Goal: Information Seeking & Learning: Learn about a topic

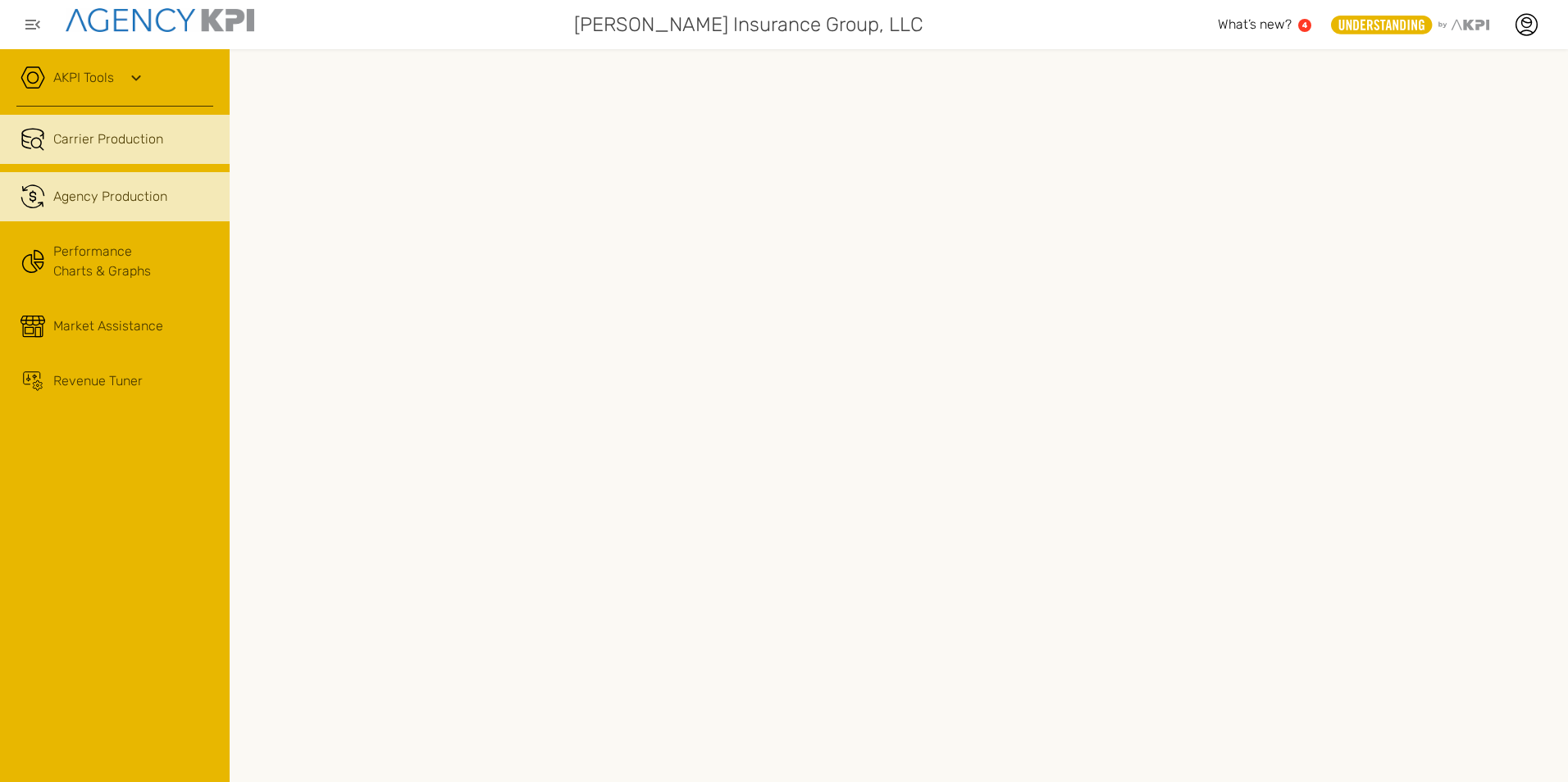
click at [102, 205] on span "Agency Production" at bounding box center [110, 197] width 114 height 20
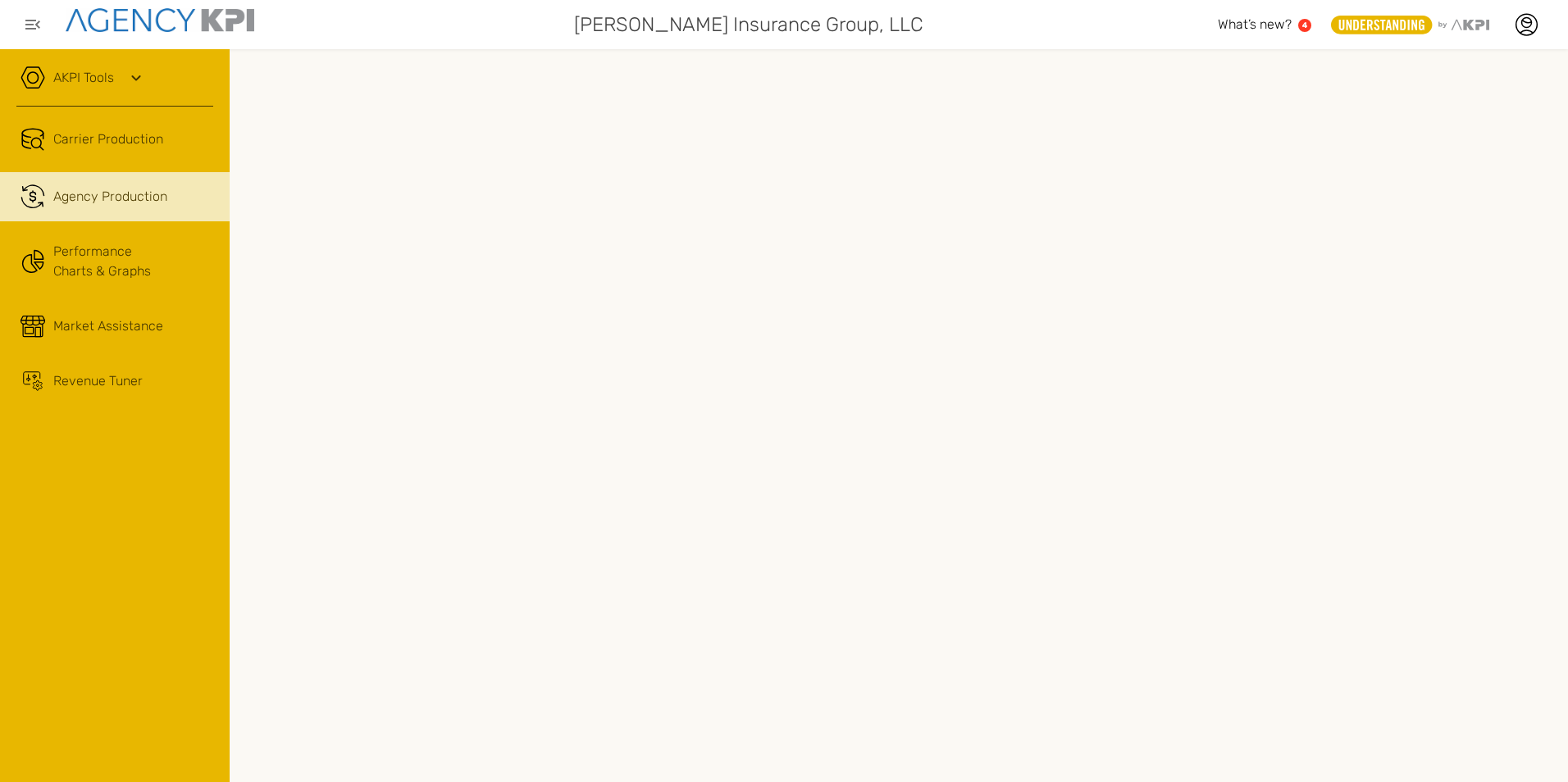
click at [1282, 26] on span "What’s new?" at bounding box center [1255, 25] width 74 height 16
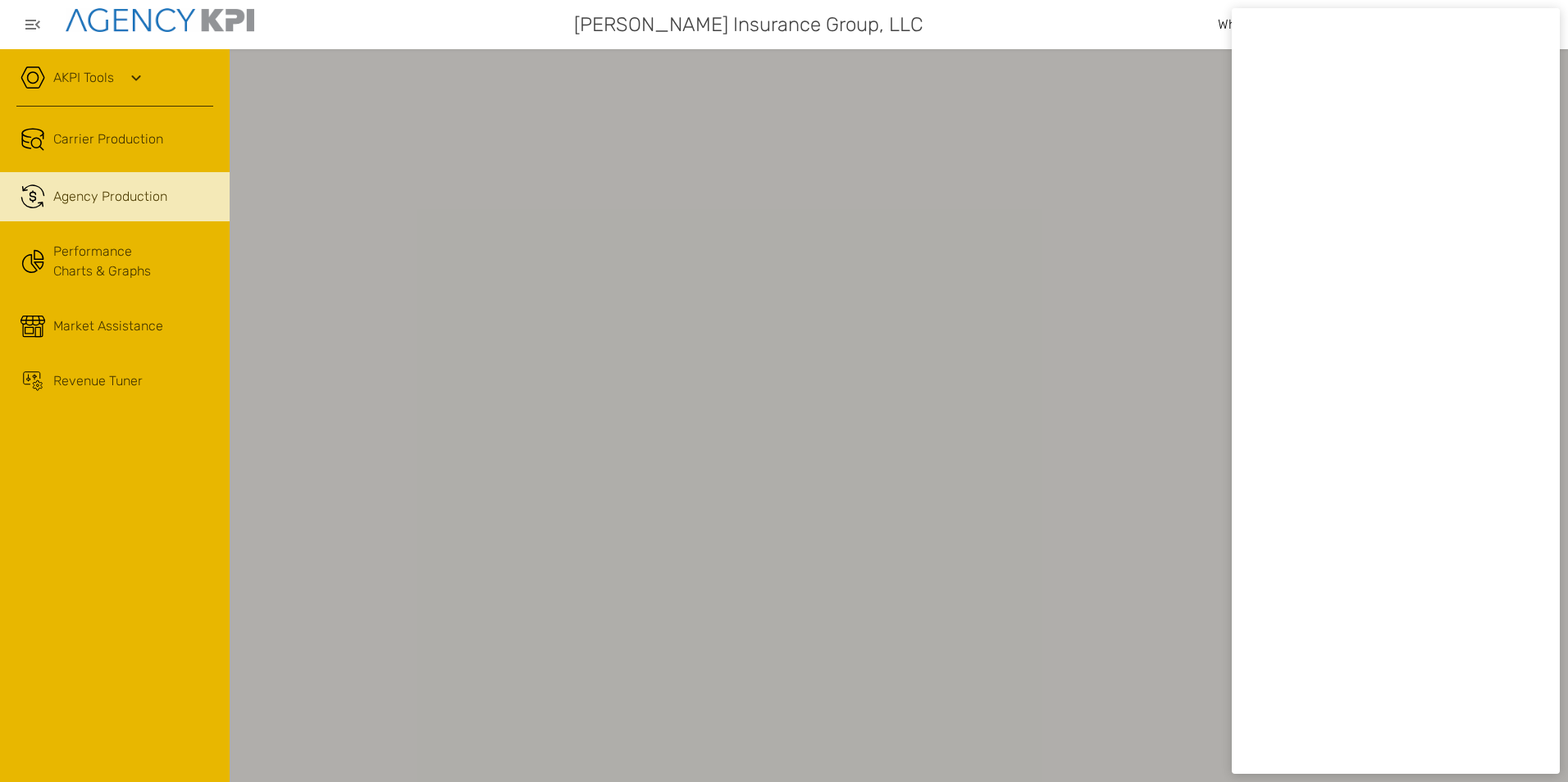
click at [1112, 32] on div "[PERSON_NAME] Insurance Group, LLC" at bounding box center [745, 24] width 943 height 33
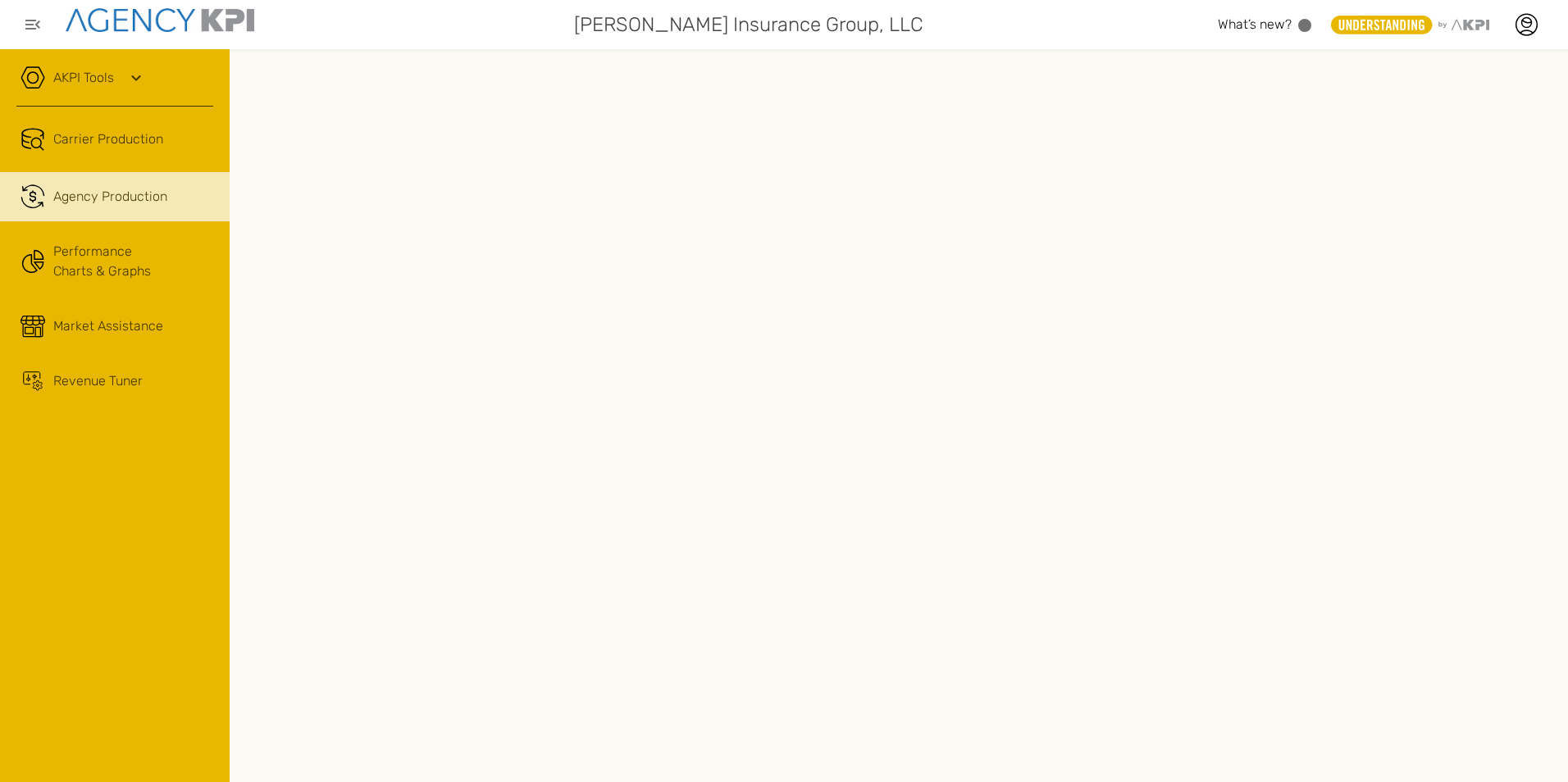
click at [146, 78] on icon at bounding box center [136, 78] width 20 height 20
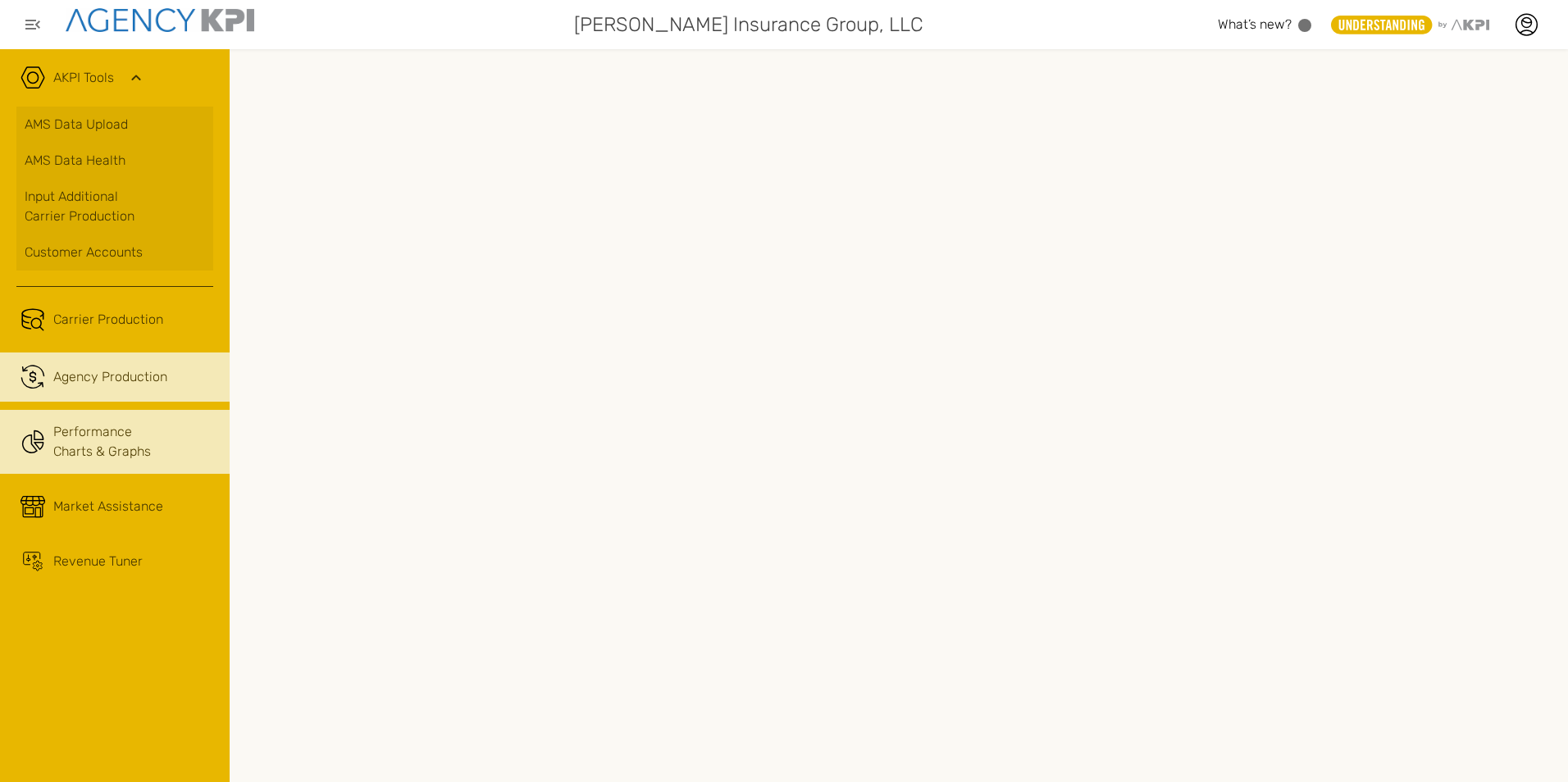
click at [164, 439] on link "Performance Charts & Graphs" at bounding box center [114, 442] width 230 height 64
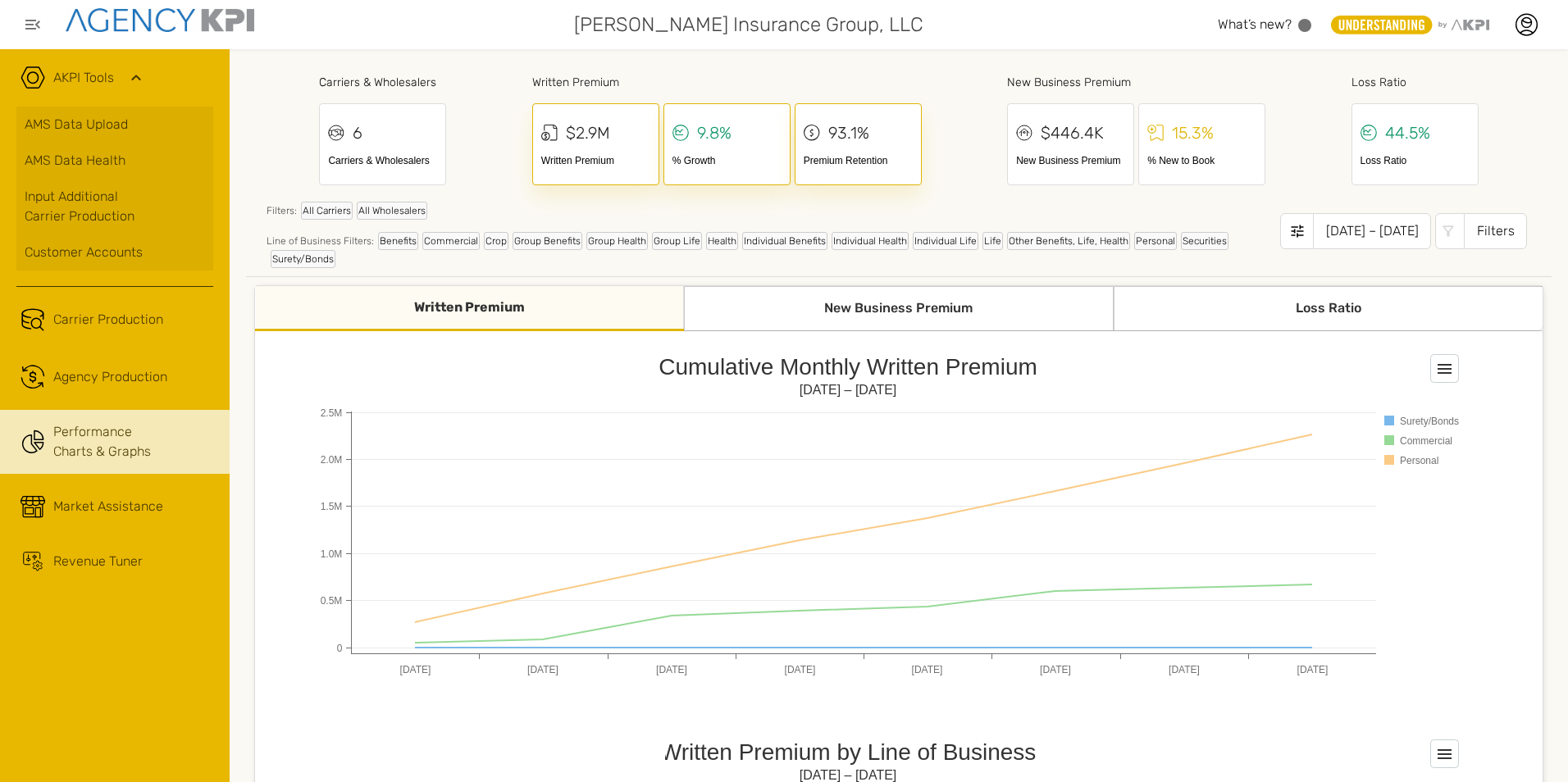
click at [119, 19] on img at bounding box center [160, 20] width 189 height 24
click at [39, 30] on icon "button" at bounding box center [33, 25] width 20 height 20
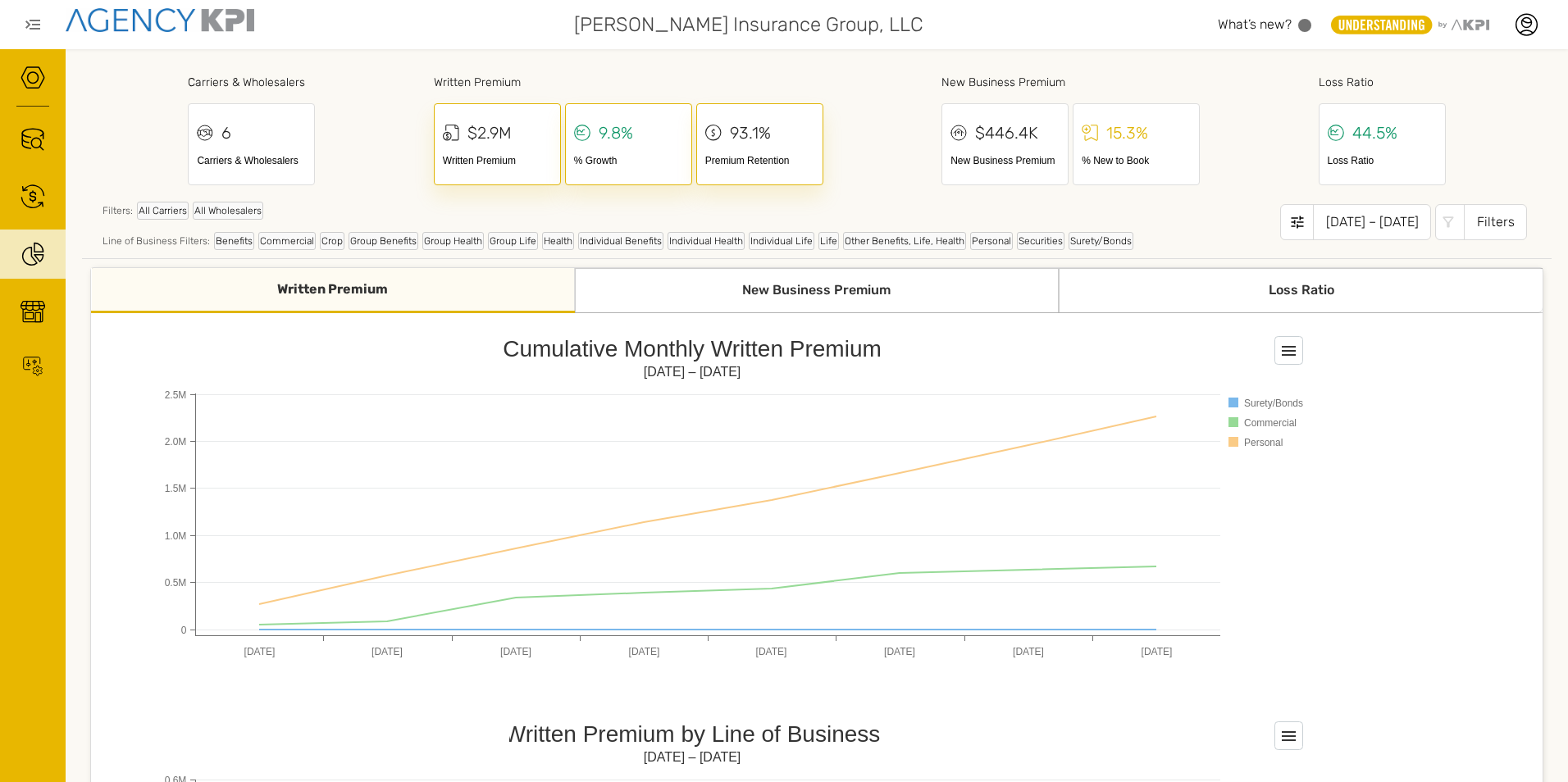
click at [43, 24] on button "button" at bounding box center [33, 24] width 33 height 33
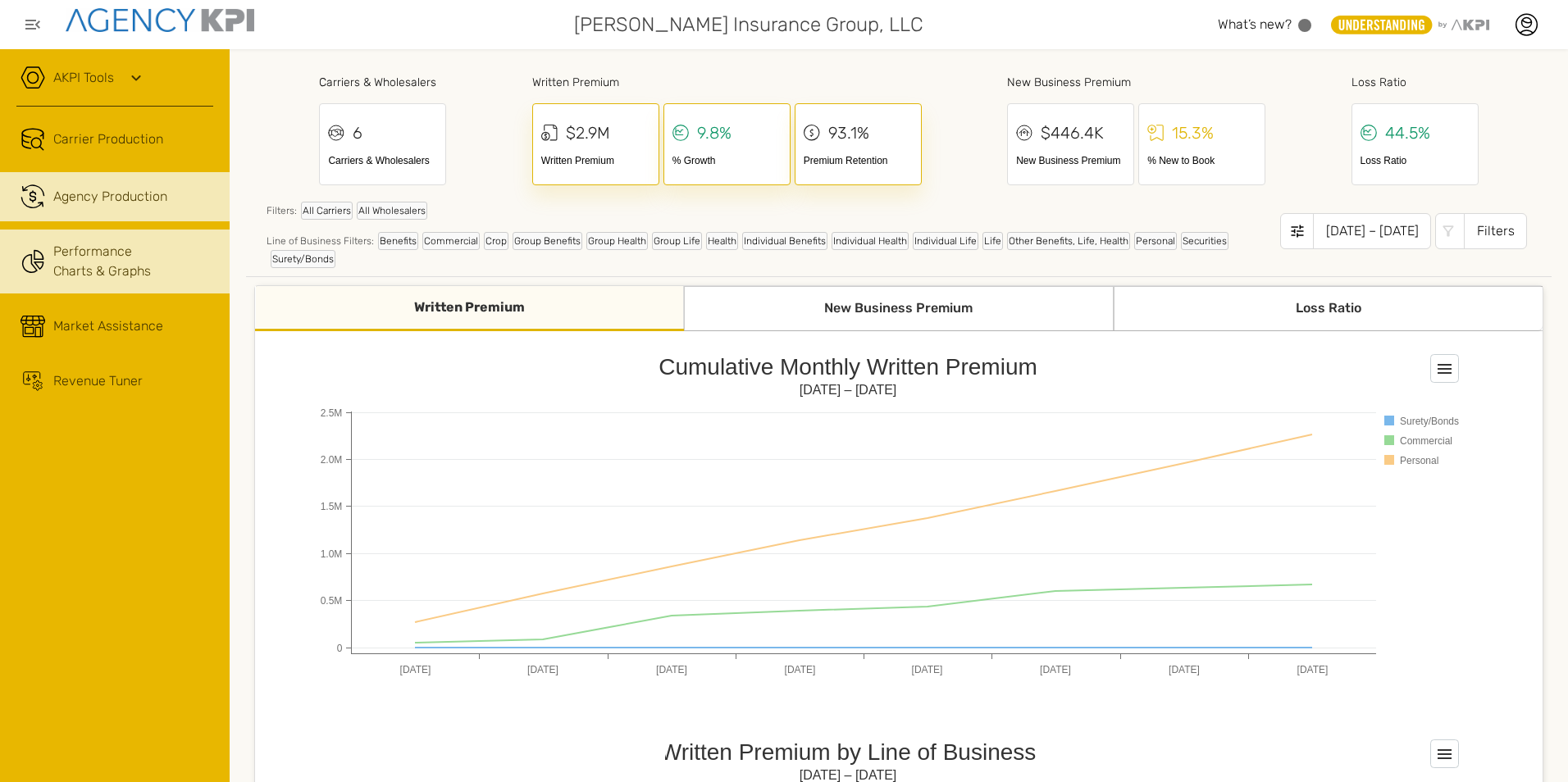
click at [97, 199] on span "Agency Production" at bounding box center [110, 197] width 114 height 20
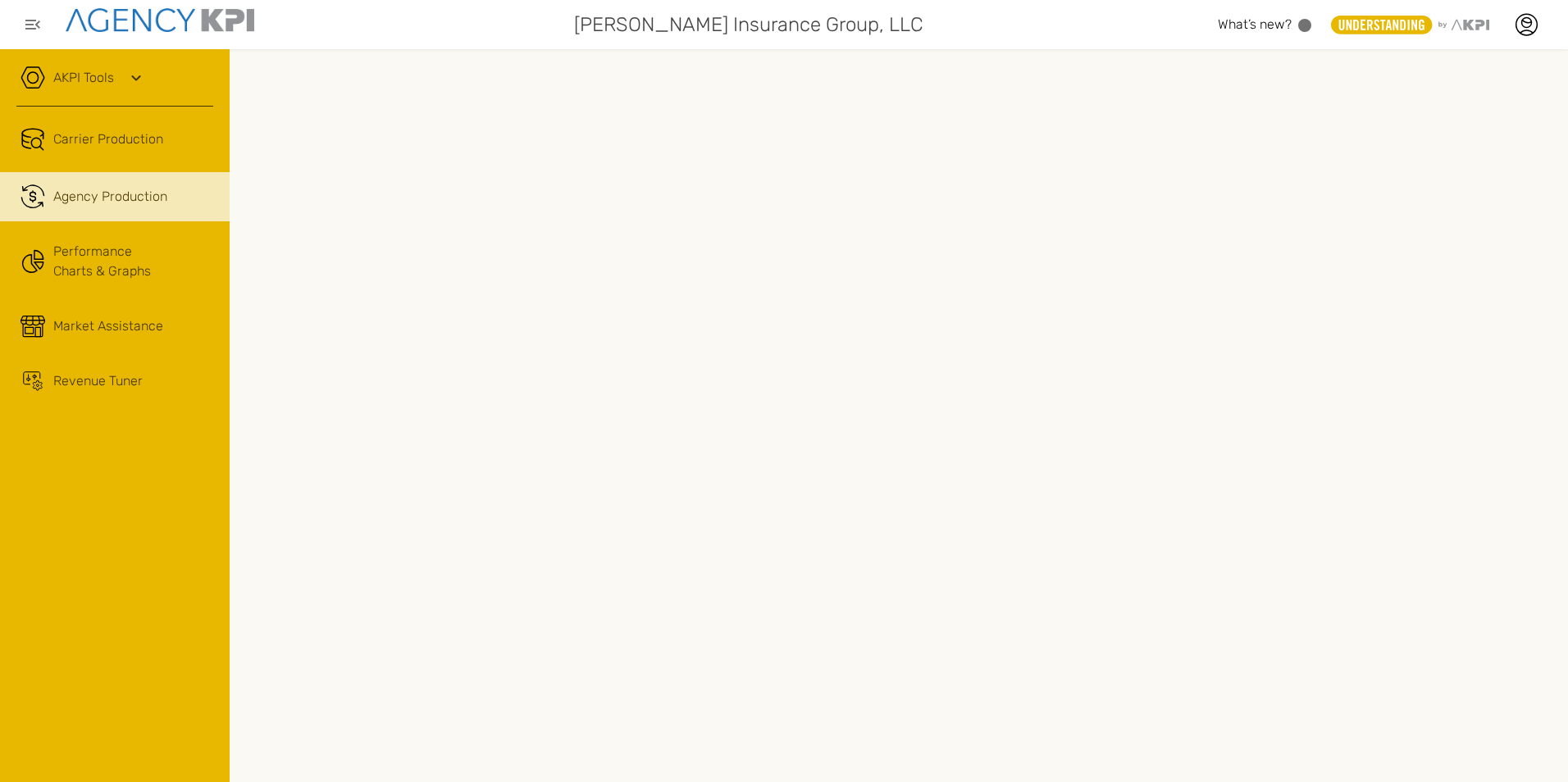
click at [1265, 28] on span "What’s new?" at bounding box center [1255, 25] width 74 height 16
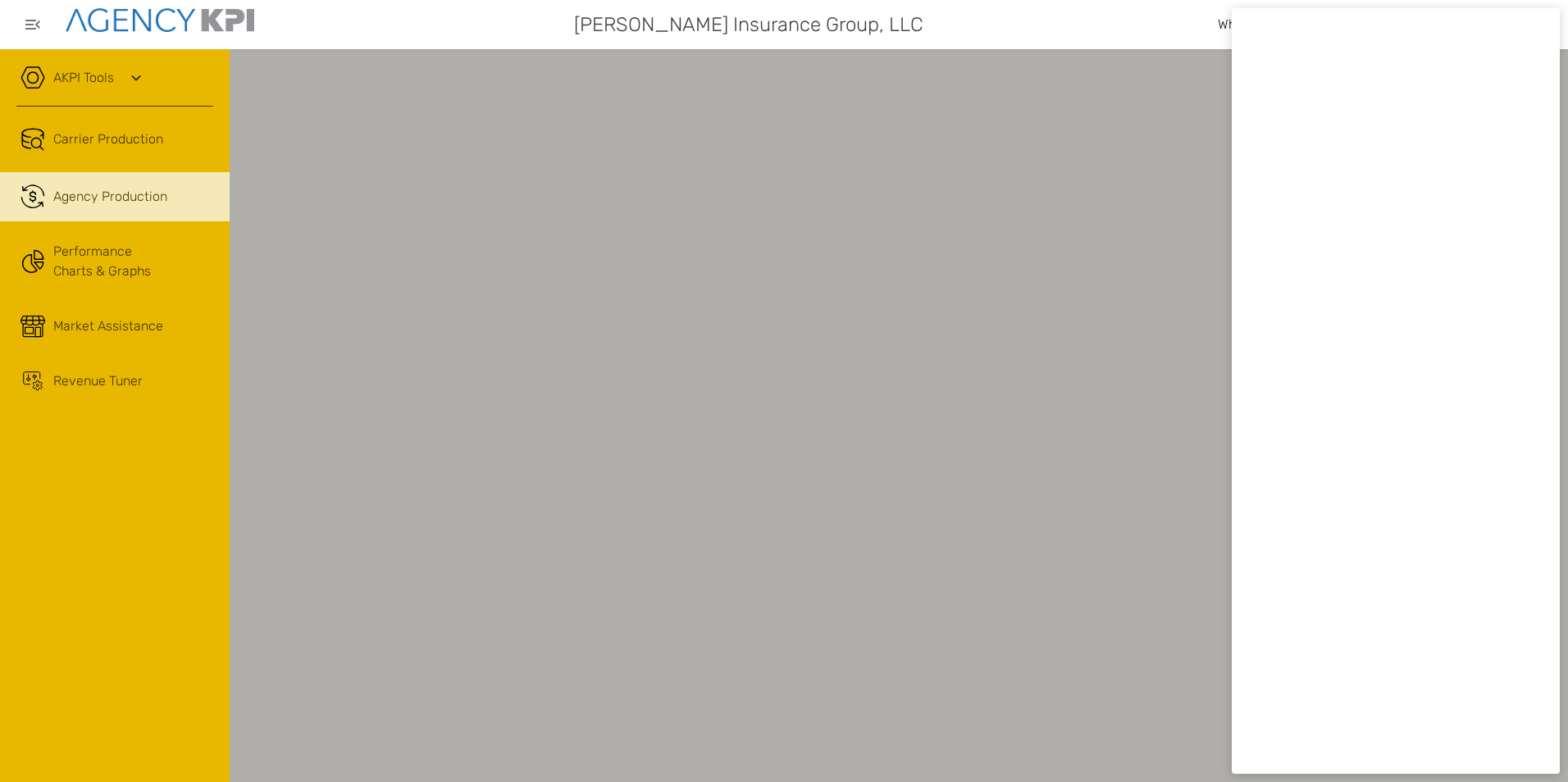
click at [336, 604] on div at bounding box center [784, 391] width 1568 height 782
